Goal: Task Accomplishment & Management: Manage account settings

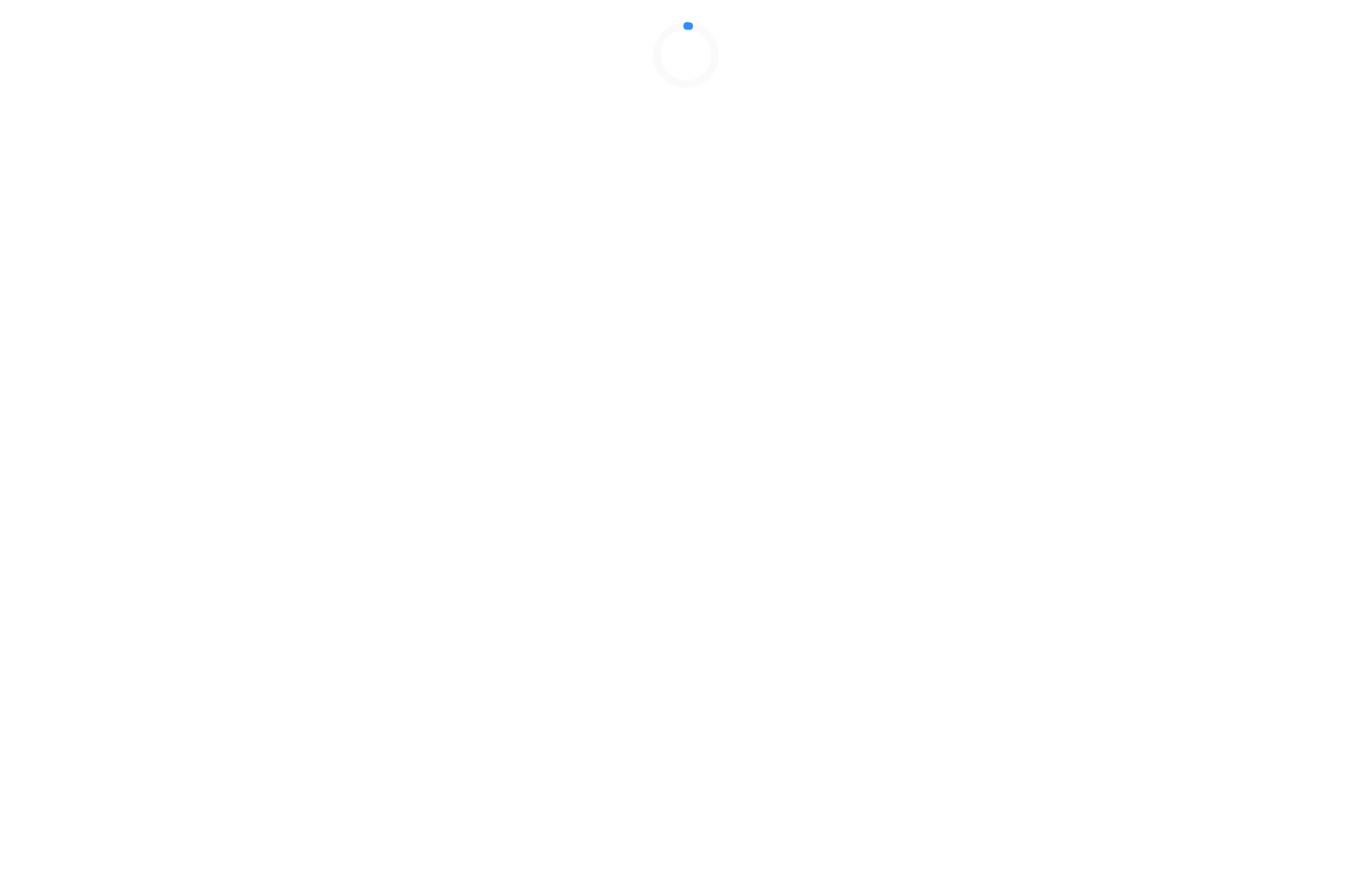
click at [1067, 102] on div at bounding box center [686, 55] width 1356 height 94
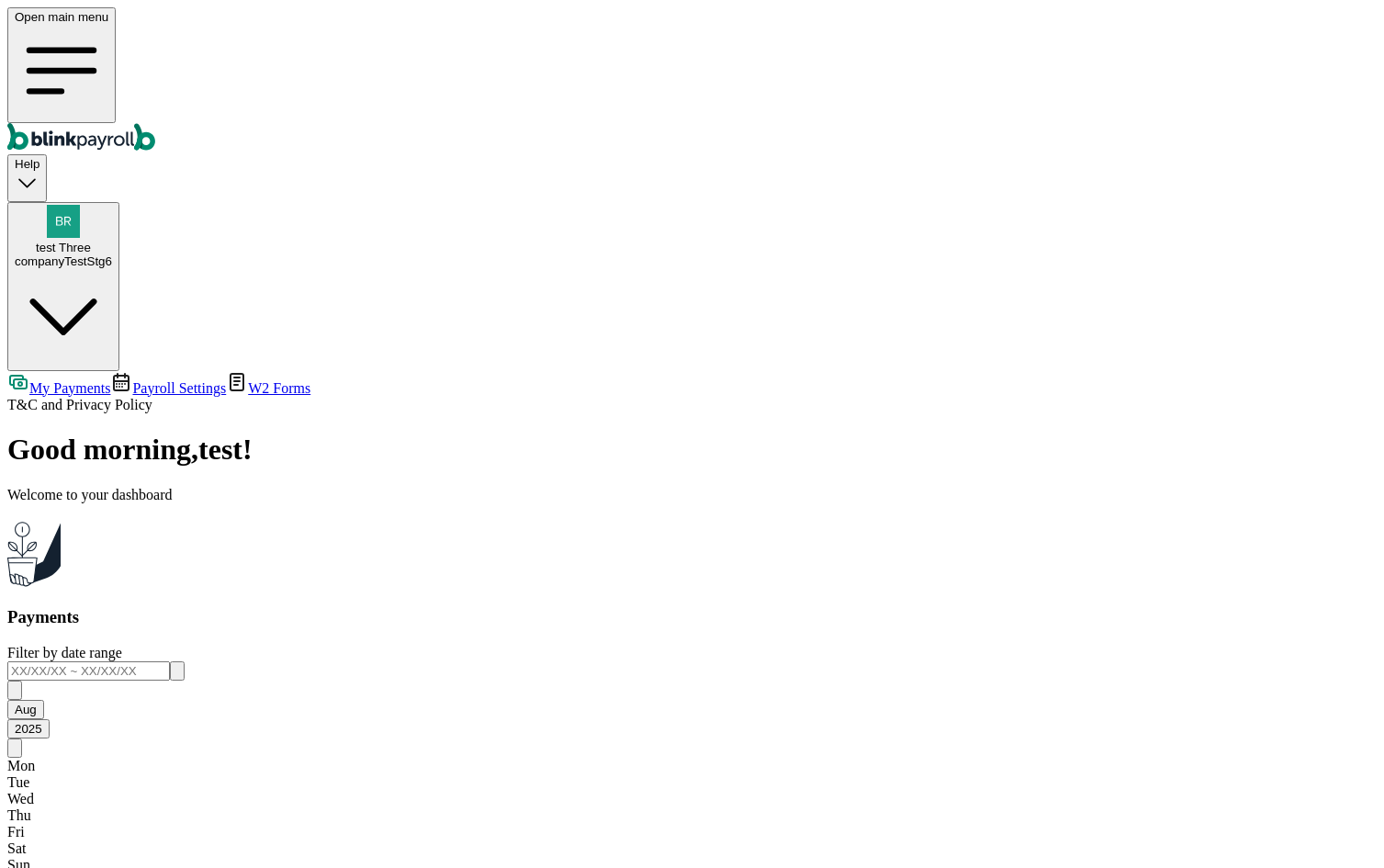
click at [132, 380] on span "Payroll Settings" at bounding box center [178, 388] width 93 height 15
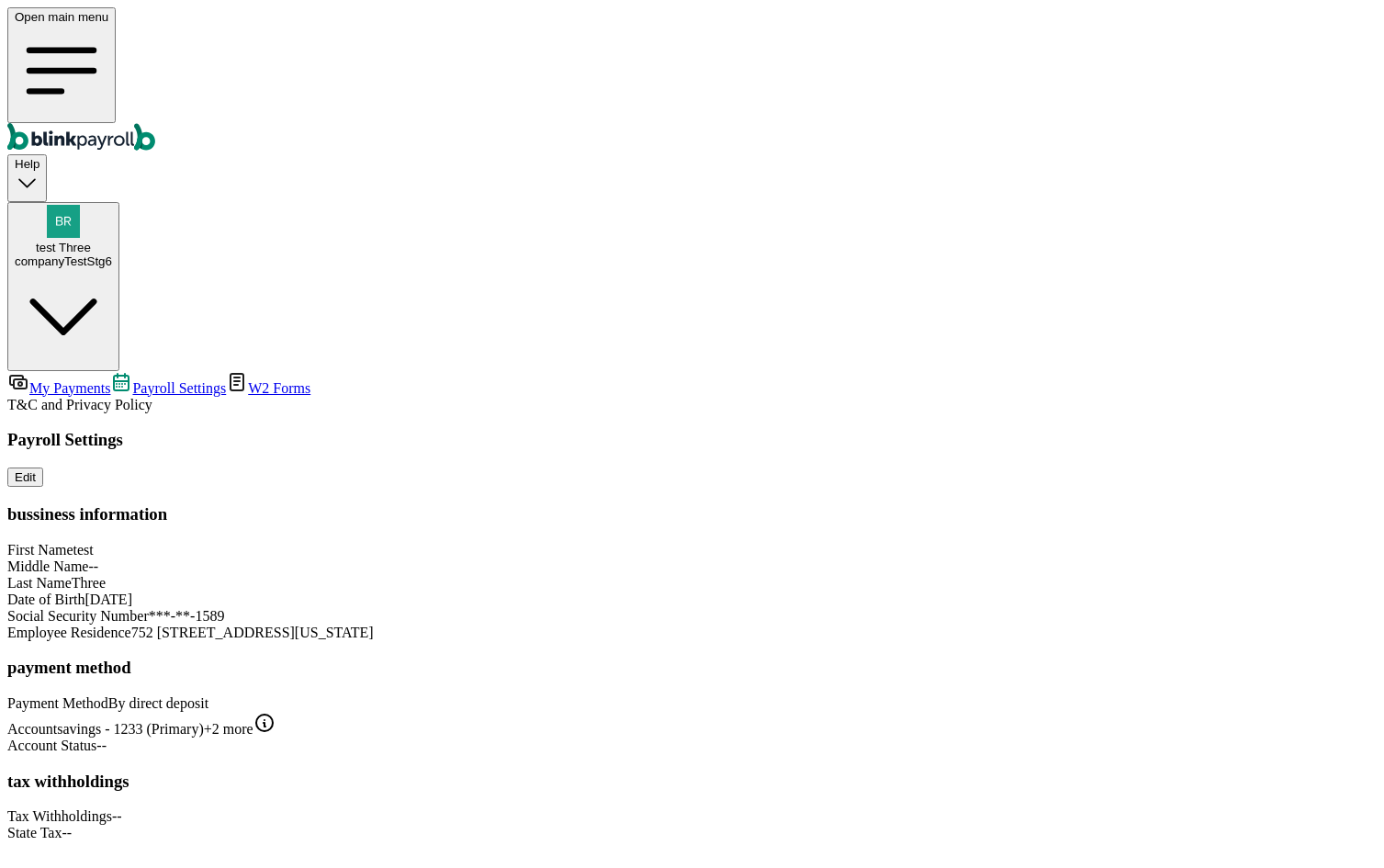
scroll to position [89, 0]
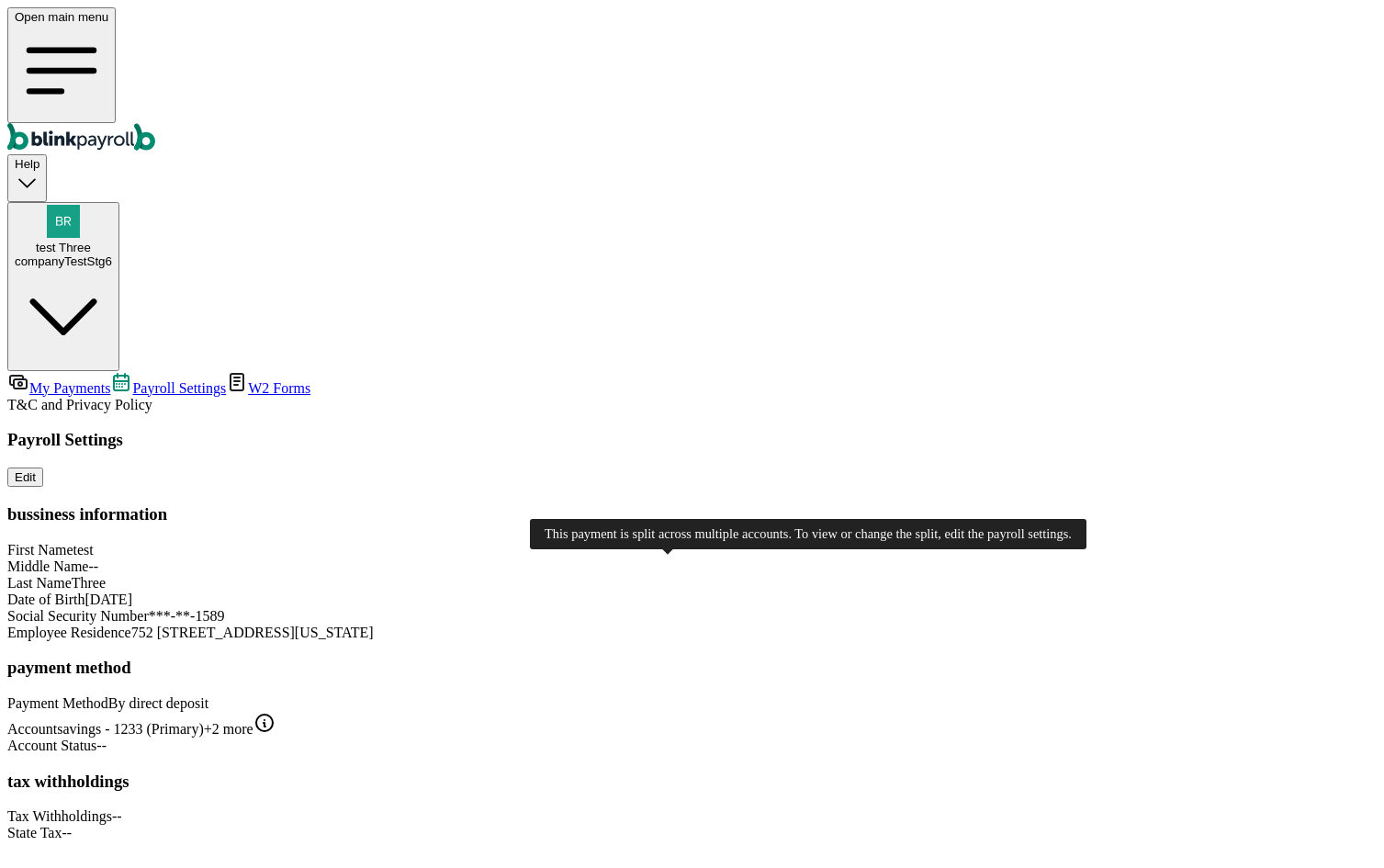
click at [275, 712] on icon at bounding box center [264, 723] width 22 height 22
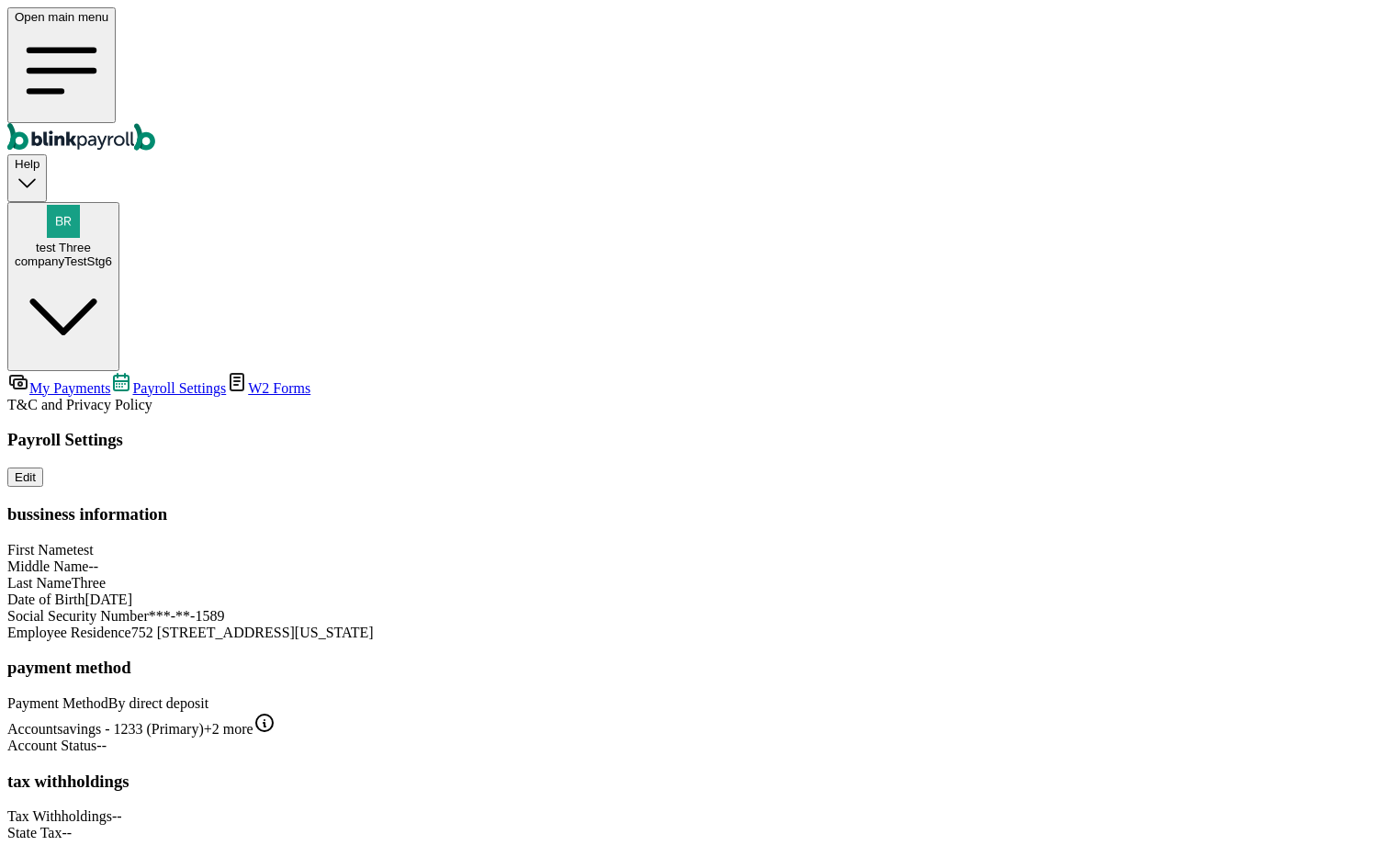
scroll to position [0, 0]
click at [248, 380] on span "W2 Forms" at bounding box center [279, 388] width 63 height 15
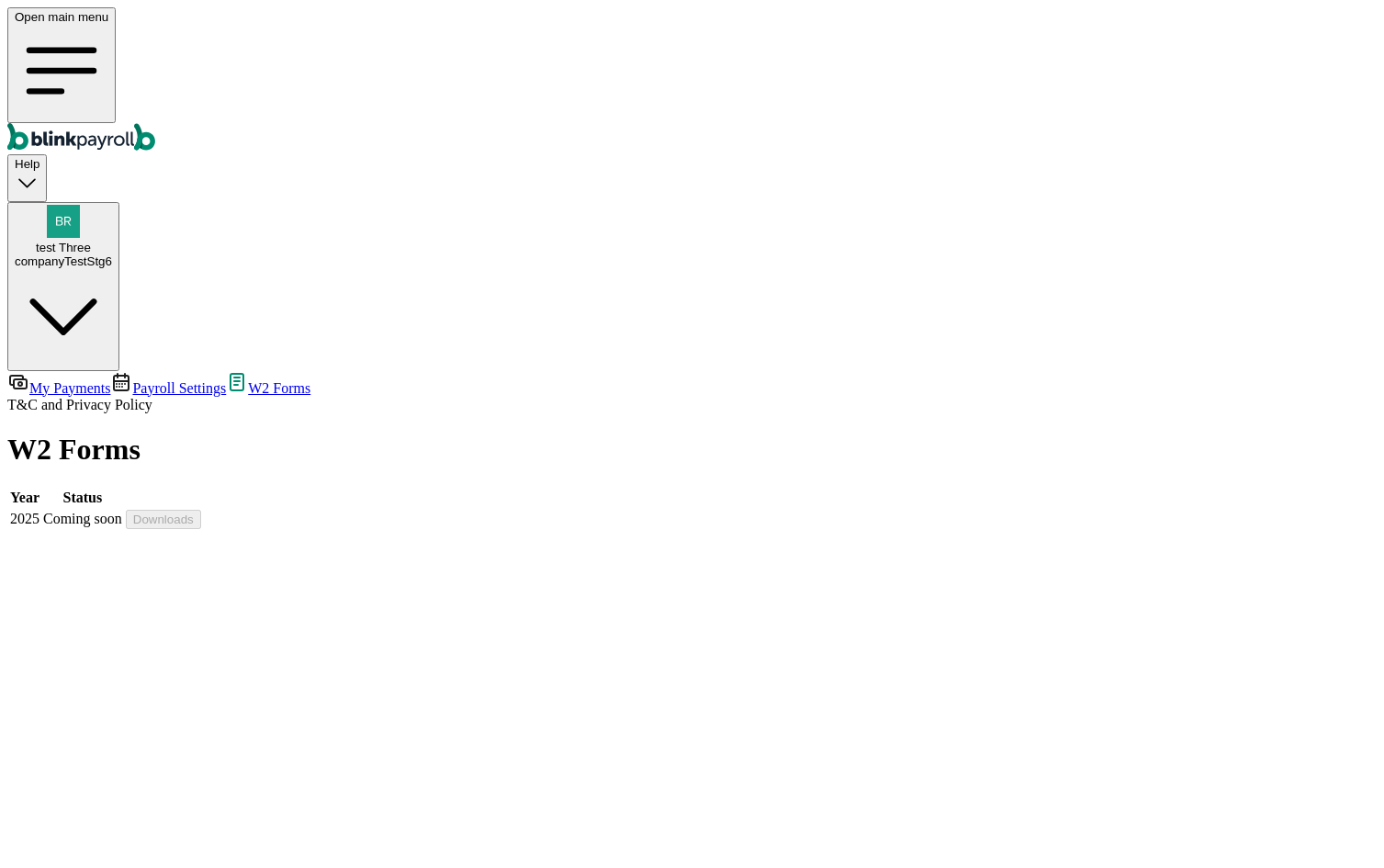
click at [111, 380] on span "My Payments" at bounding box center [70, 388] width 81 height 15
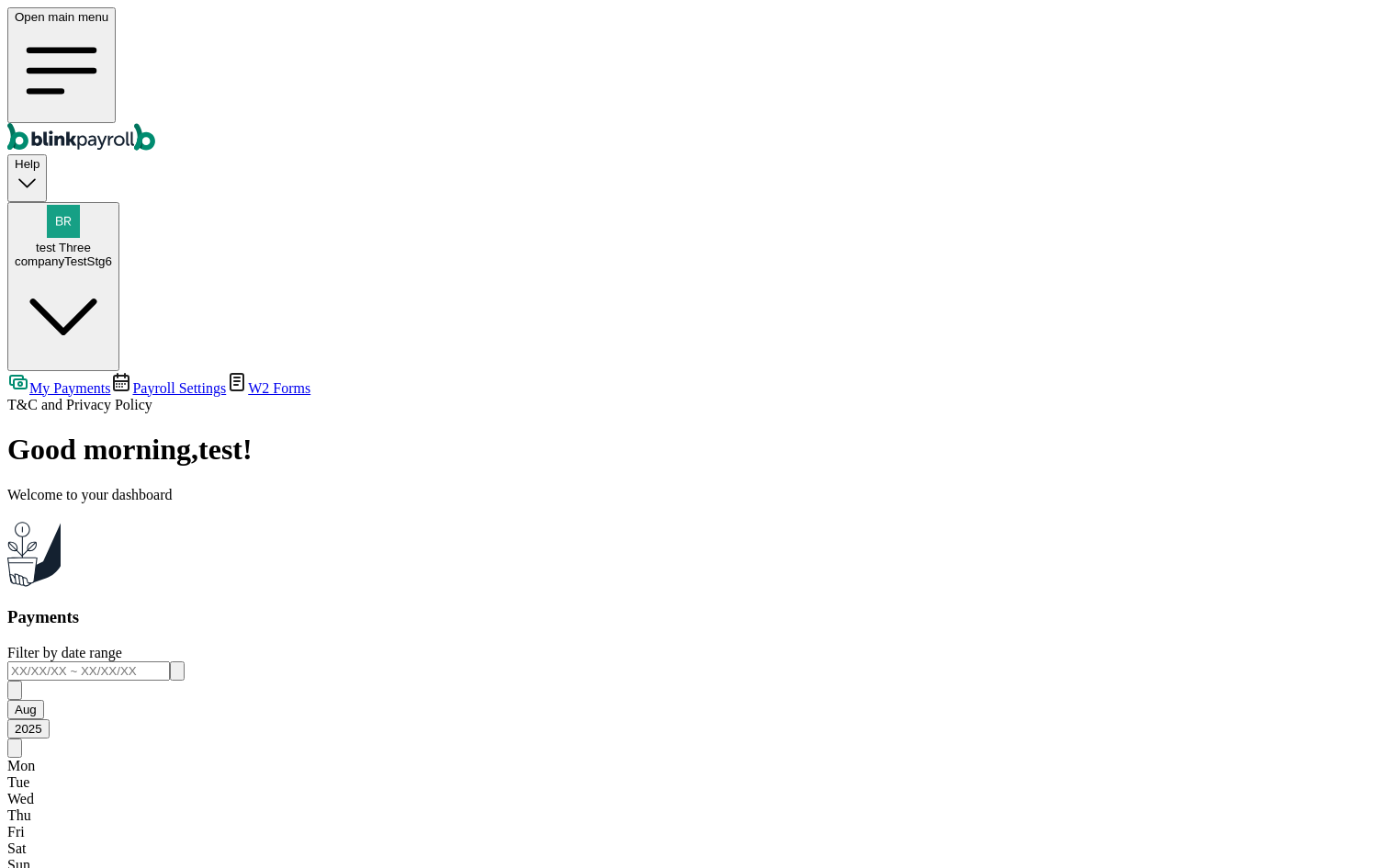
click at [112, 254] on div "companyTestStg6" at bounding box center [63, 261] width 97 height 13
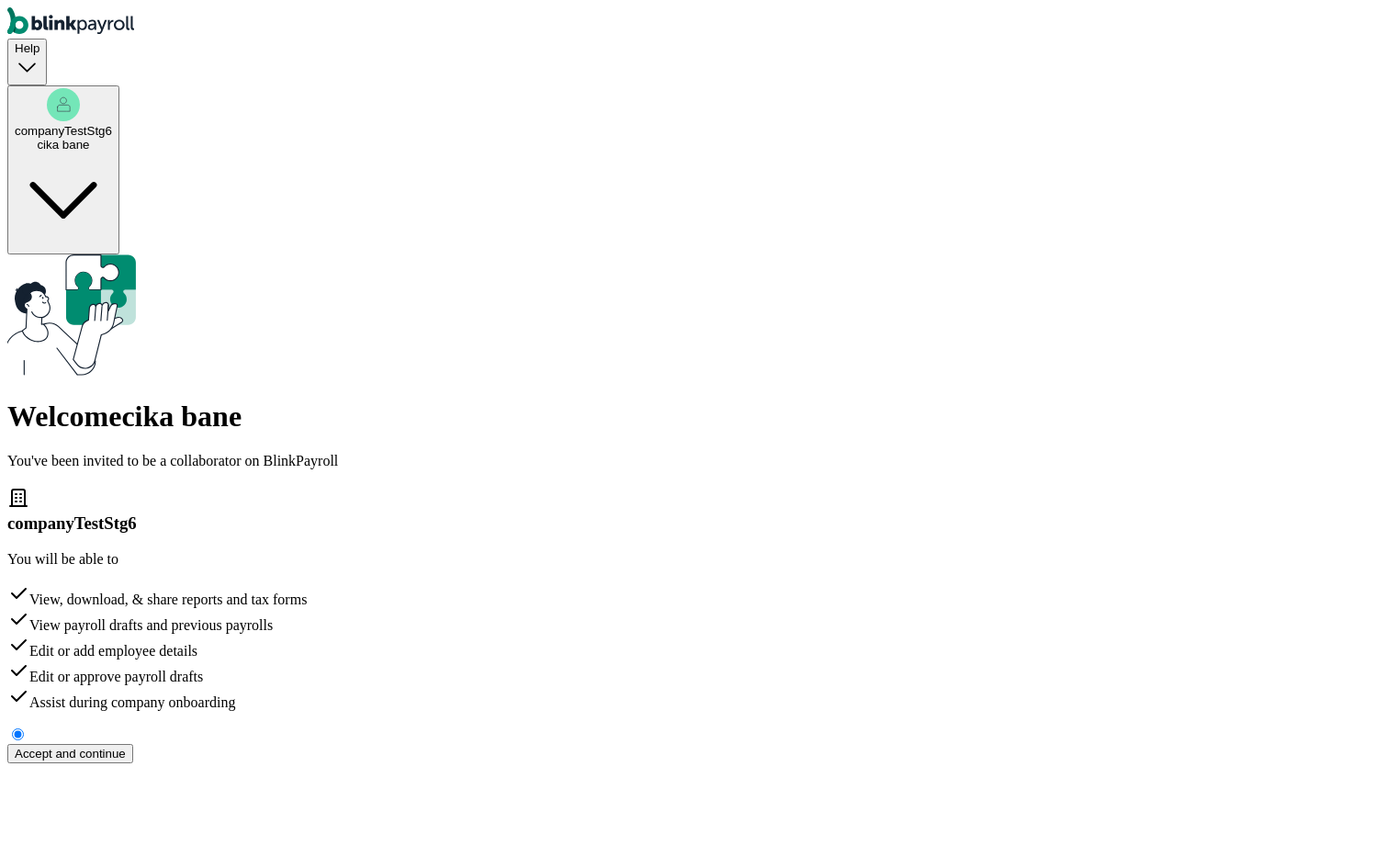
click at [126, 747] on div "Accept and continue" at bounding box center [69, 753] width 111 height 13
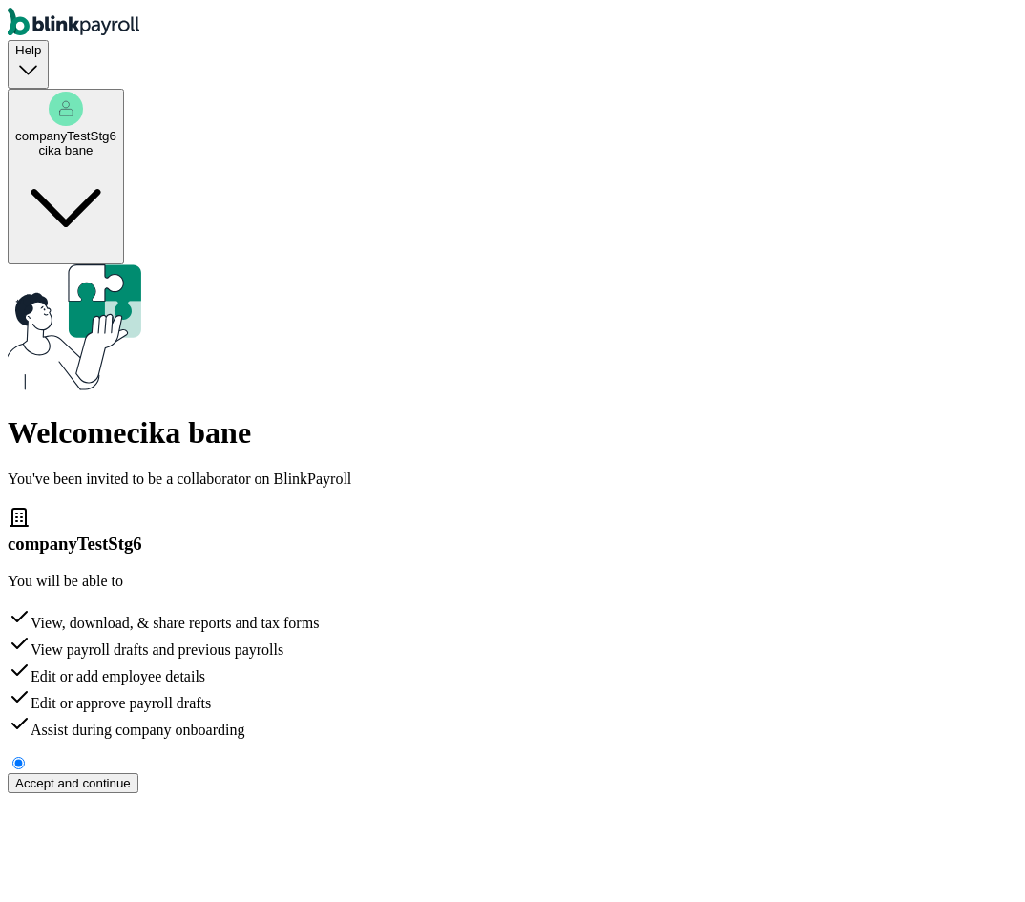
click at [116, 143] on div "cika bane" at bounding box center [65, 150] width 101 height 14
click at [138, 773] on button "Accept and continue" at bounding box center [73, 783] width 131 height 20
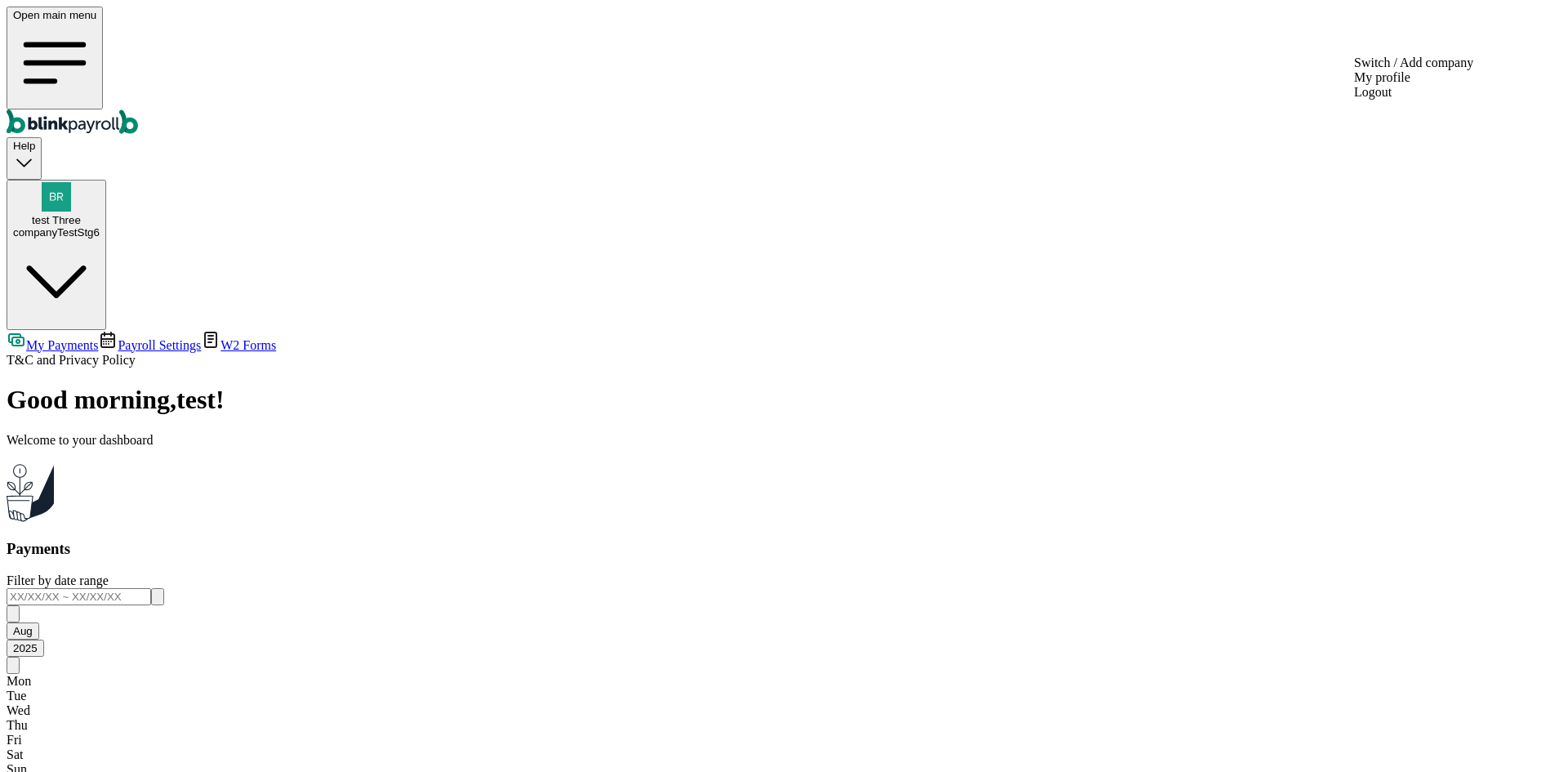
click at [99, 226] on div "companyTestStg6" at bounding box center [56, 232] width 86 height 12
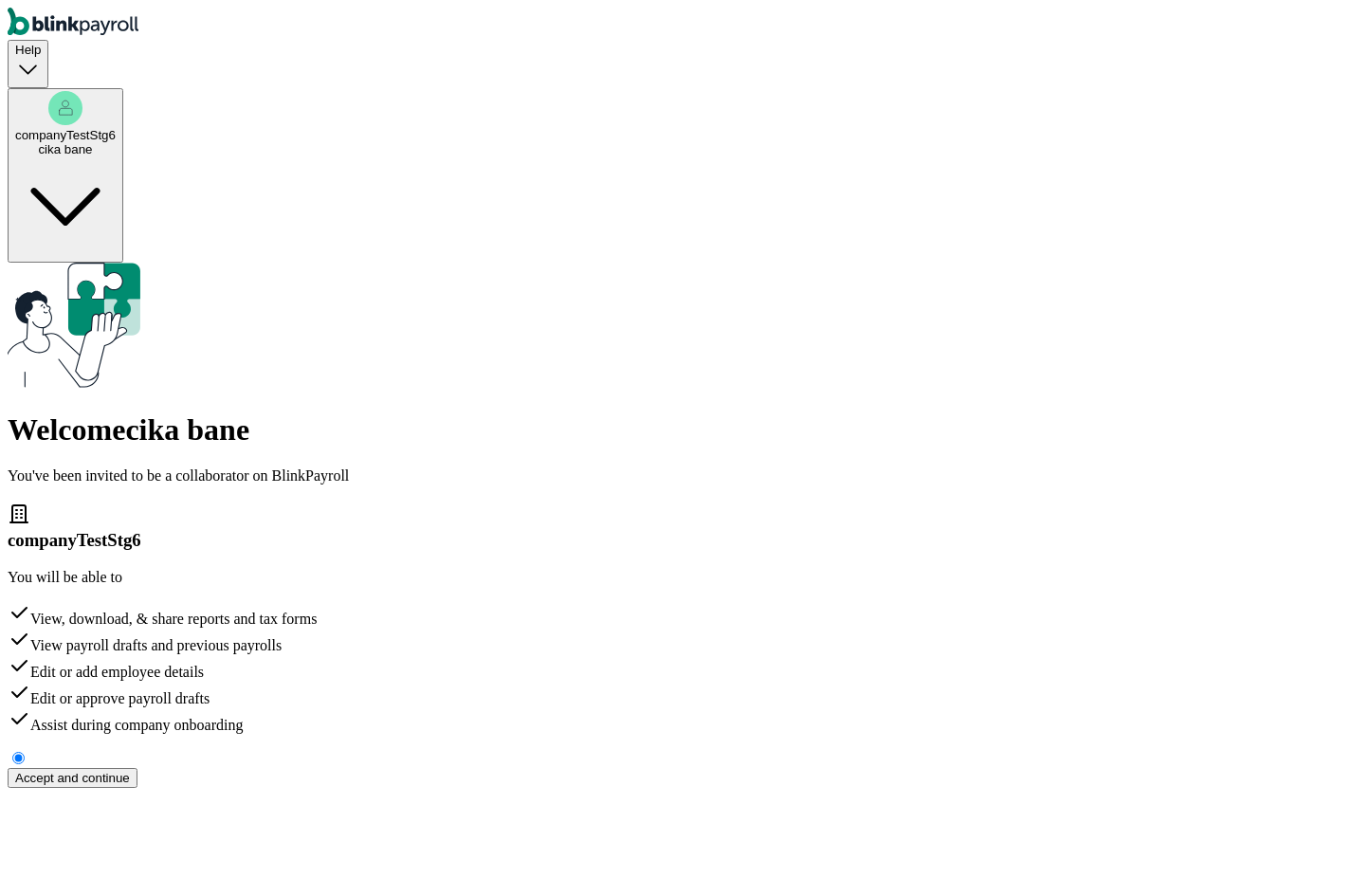
click at [130, 771] on div "Accept and continue" at bounding box center [72, 778] width 114 height 14
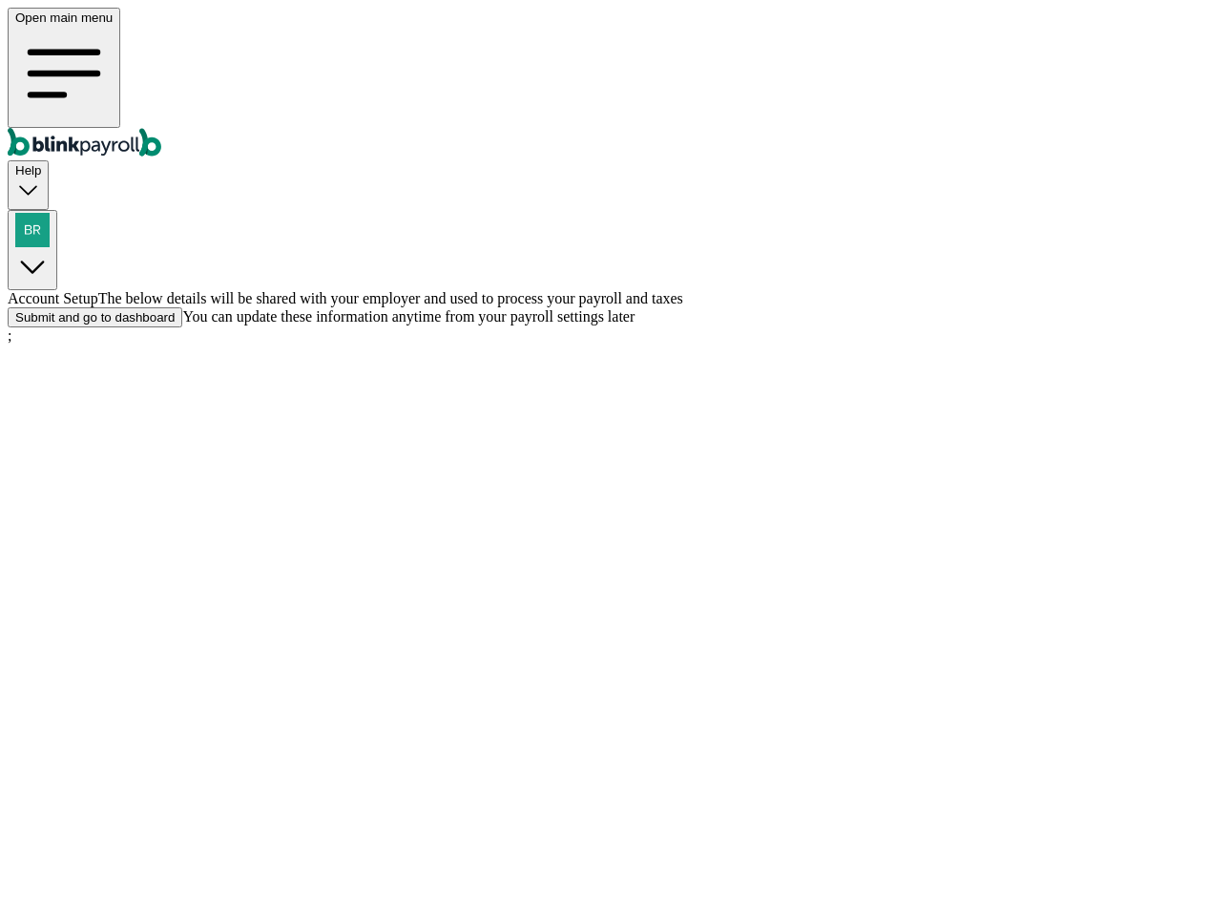
click at [175, 324] on div "Submit and go to dashboard" at bounding box center [94, 317] width 159 height 14
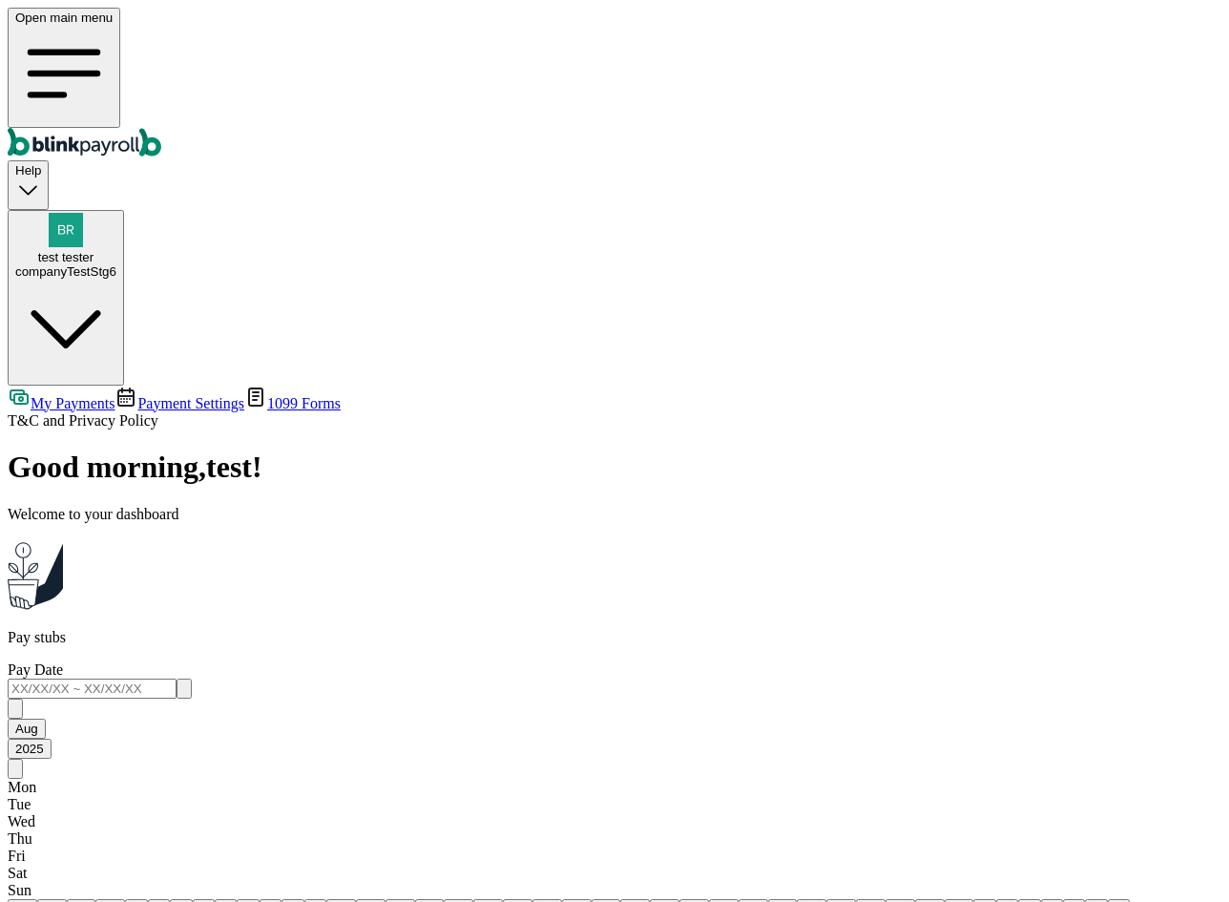
click at [203, 395] on span "Payment Settings" at bounding box center [190, 403] width 107 height 16
